Goal: Transaction & Acquisition: Purchase product/service

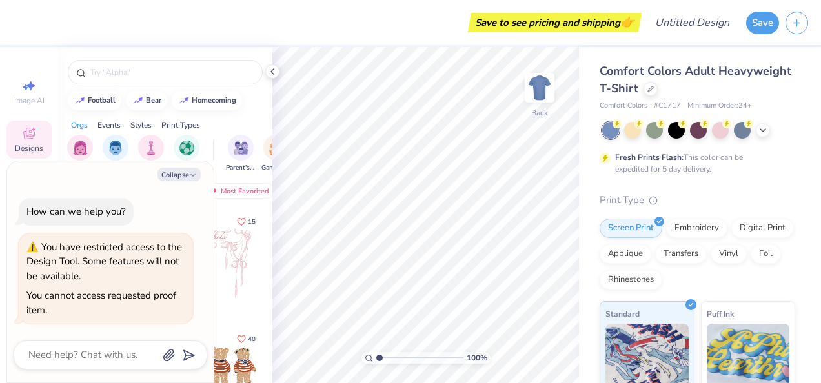
click at [811, 26] on div "Save" at bounding box center [783, 22] width 75 height 45
click at [802, 23] on icon "button" at bounding box center [796, 22] width 11 height 11
click at [269, 70] on icon at bounding box center [272, 71] width 10 height 10
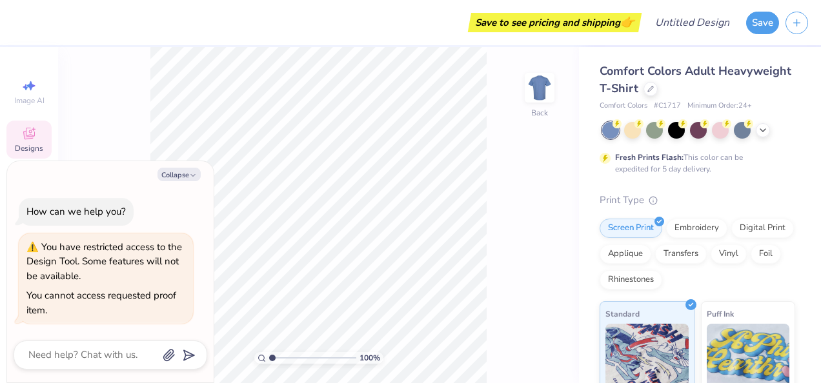
click at [196, 165] on div "Collapse How can we help you? You have restricted access to the Design Tool. So…" at bounding box center [110, 271] width 207 height 221
click at [189, 170] on button "Collapse" at bounding box center [179, 175] width 43 height 14
type textarea "x"
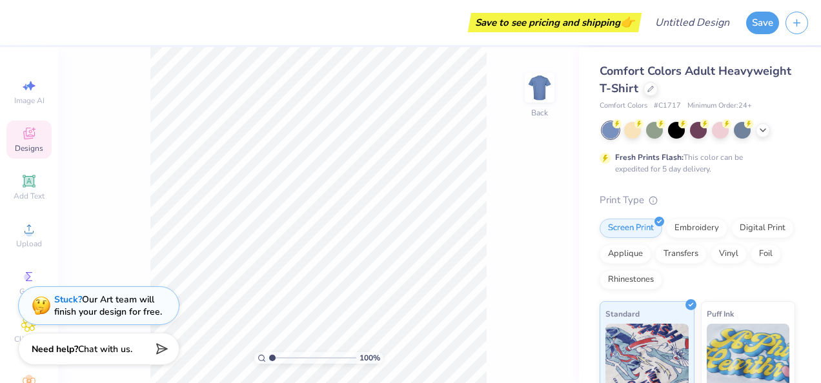
click at [658, 92] on div at bounding box center [651, 89] width 14 height 14
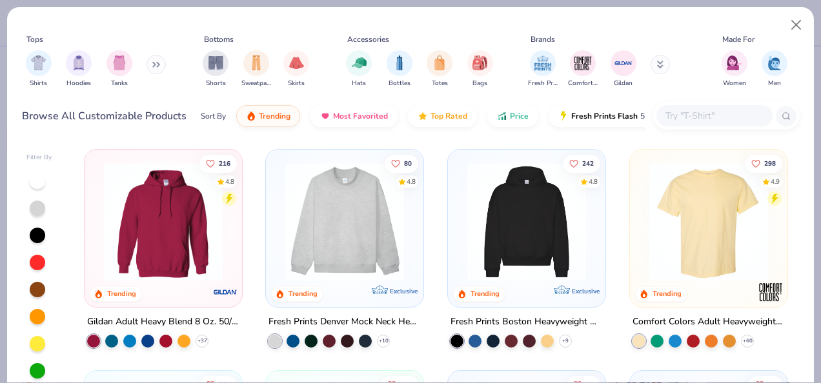
click at [84, 60] on img "filter for Hoodies" at bounding box center [79, 63] width 14 height 15
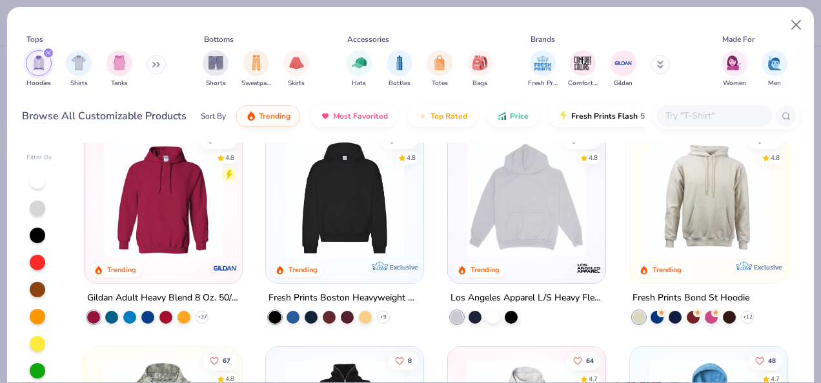
scroll to position [25, 0]
click at [310, 220] on img at bounding box center [345, 197] width 132 height 119
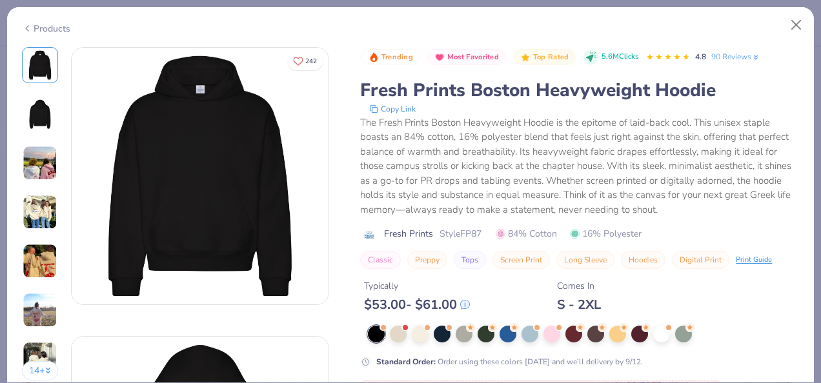
scroll to position [161, 0]
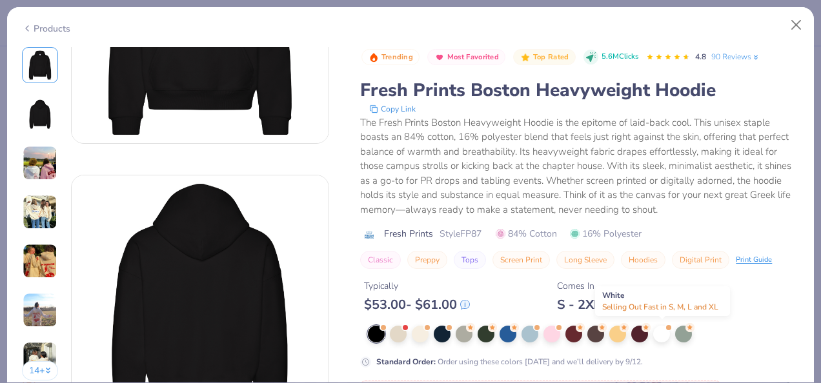
click at [664, 334] on div at bounding box center [661, 334] width 17 height 17
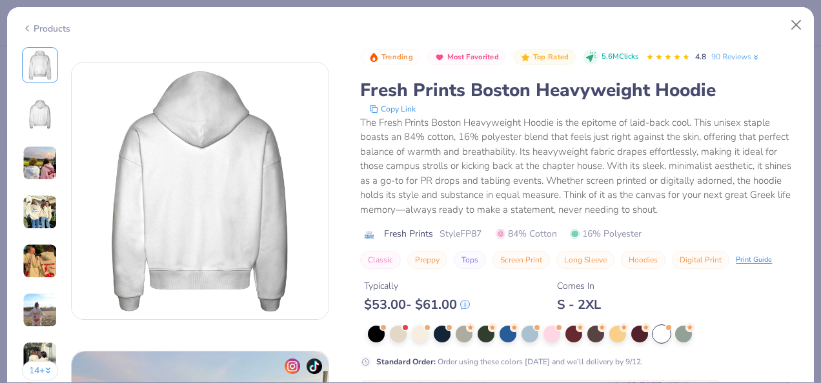
scroll to position [277, 0]
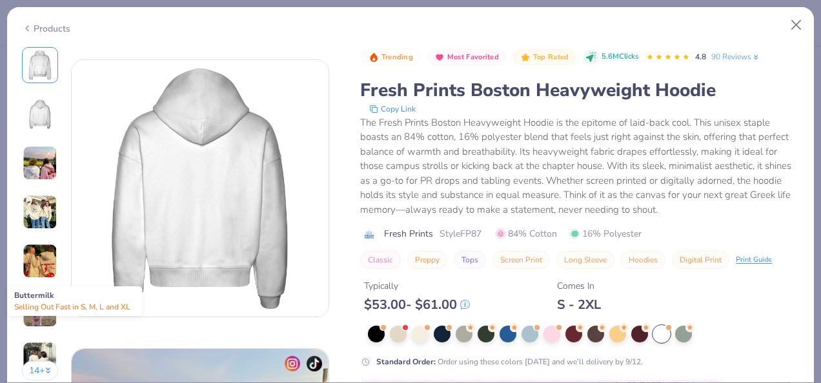
click at [420, 339] on div at bounding box center [420, 334] width 17 height 17
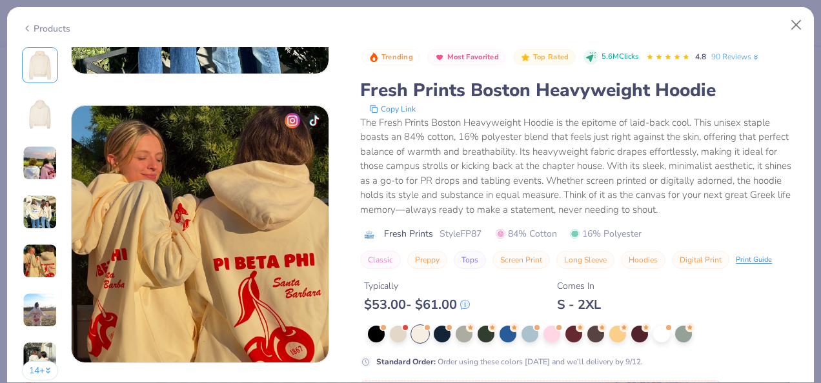
scroll to position [1099, 0]
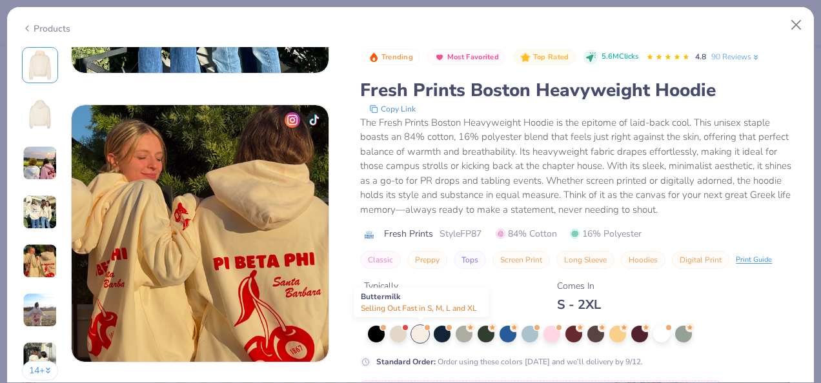
click at [422, 331] on div at bounding box center [420, 334] width 17 height 17
click at [793, 26] on button "Close" at bounding box center [796, 25] width 25 height 25
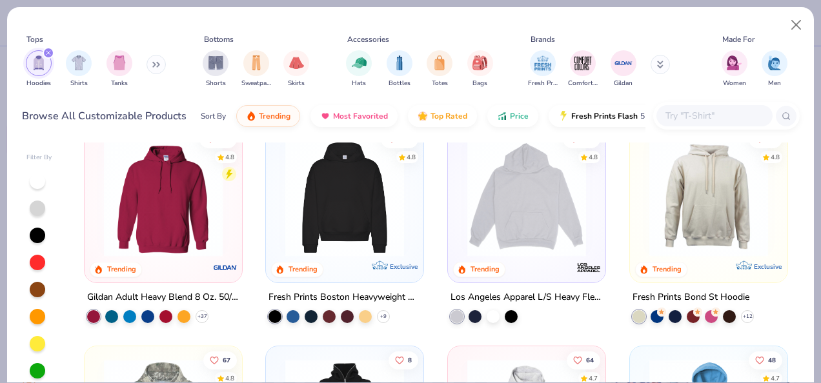
click at [340, 214] on img at bounding box center [345, 197] width 132 height 119
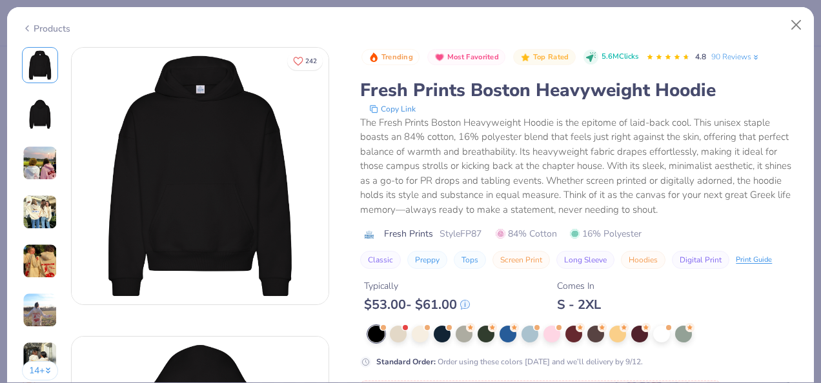
click at [48, 28] on div "Products" at bounding box center [46, 29] width 48 height 14
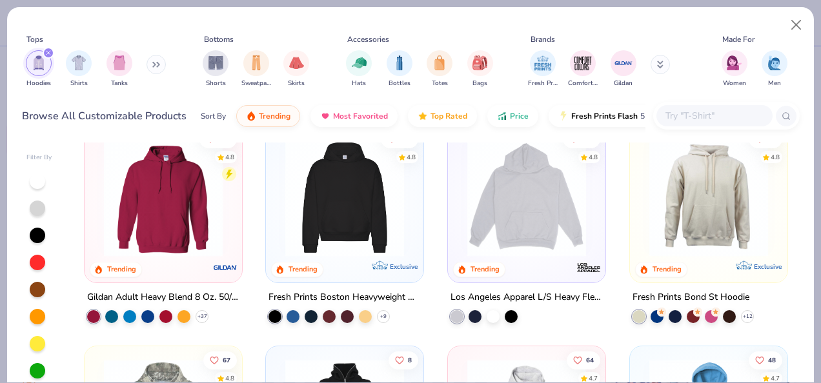
click at [176, 216] on img at bounding box center [163, 197] width 132 height 119
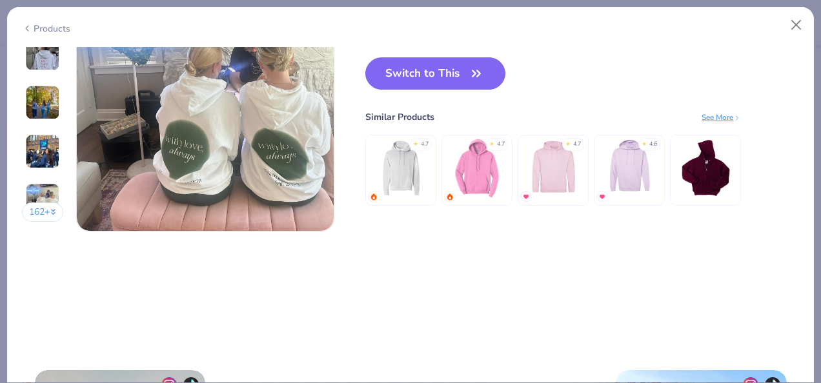
scroll to position [1759, 0]
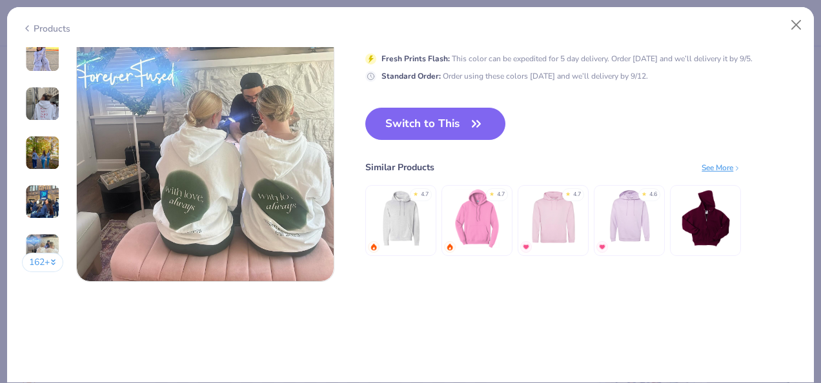
click at [456, 123] on button "Switch to This" at bounding box center [435, 124] width 140 height 32
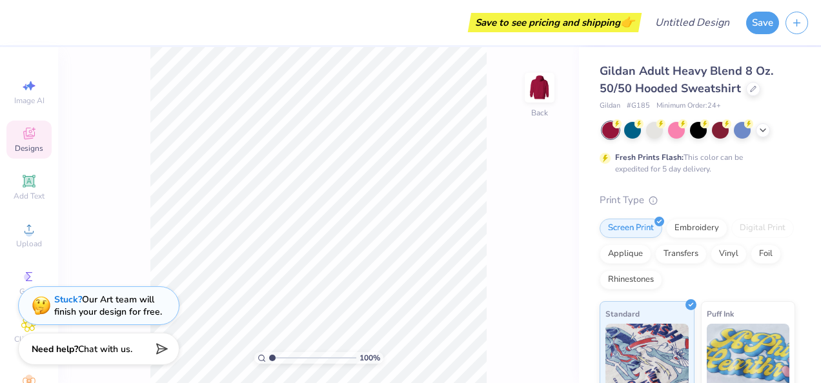
click at [17, 142] on div "Designs" at bounding box center [28, 140] width 45 height 38
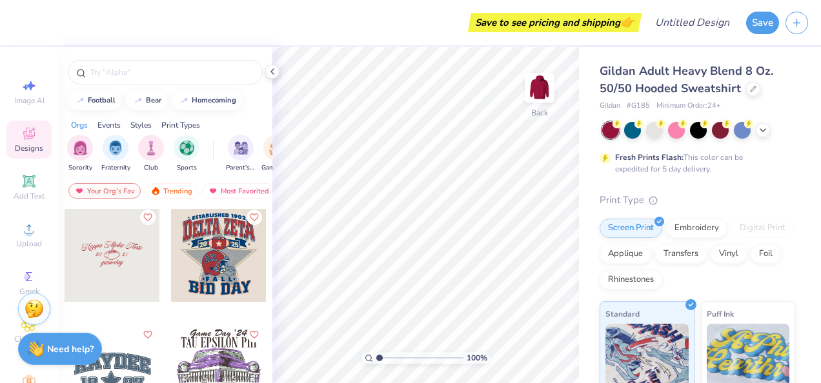
scroll to position [1464, 0]
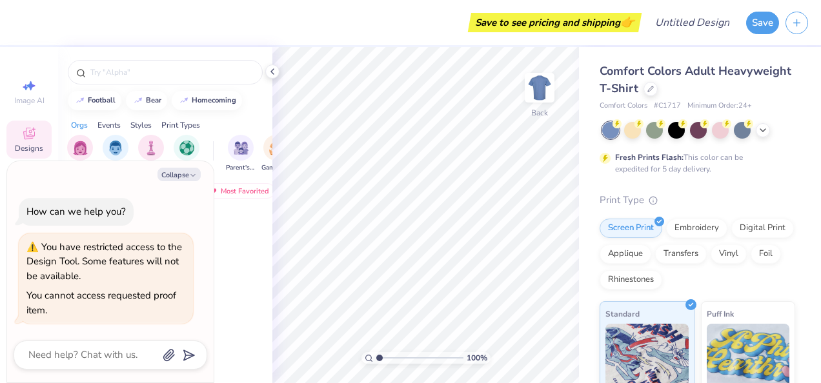
type textarea "x"
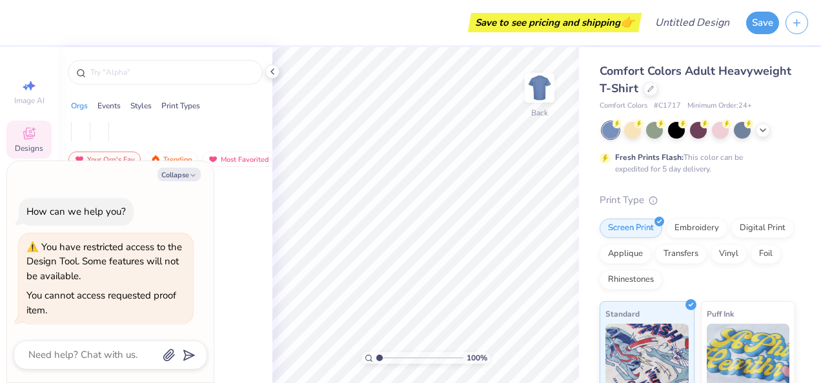
type textarea "x"
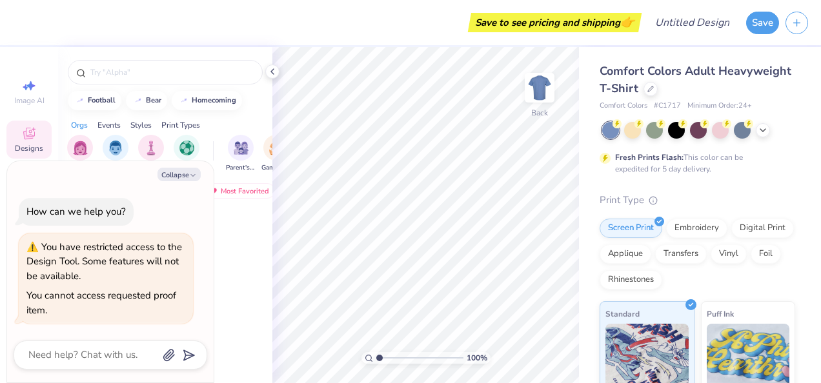
type textarea "x"
